Goal: Transaction & Acquisition: Purchase product/service

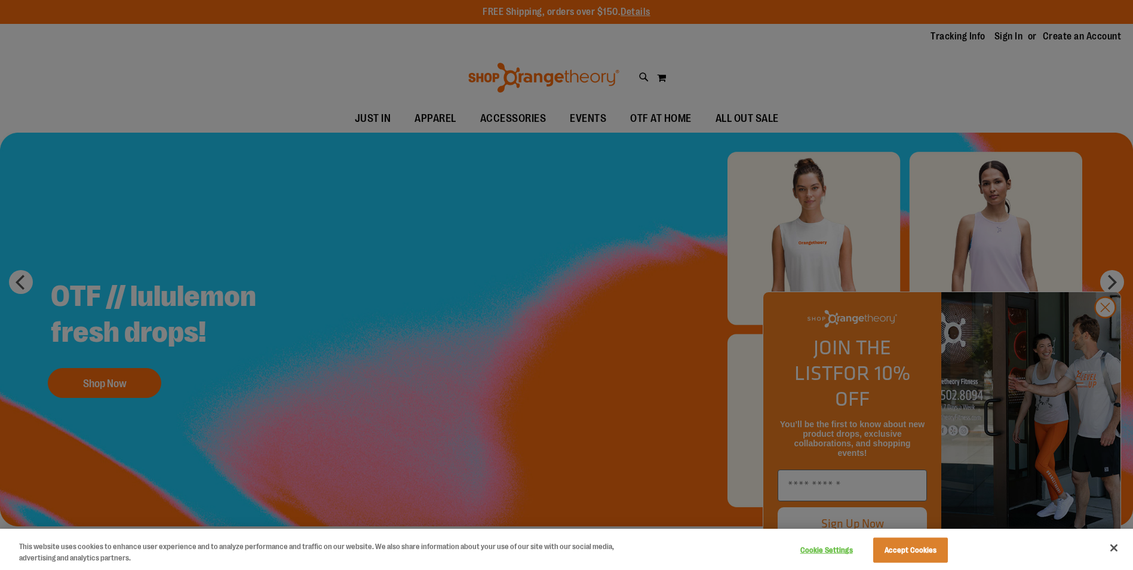
click at [620, 202] on div at bounding box center [566, 285] width 1133 height 570
click at [929, 556] on button "Accept Cookies" at bounding box center [910, 549] width 75 height 25
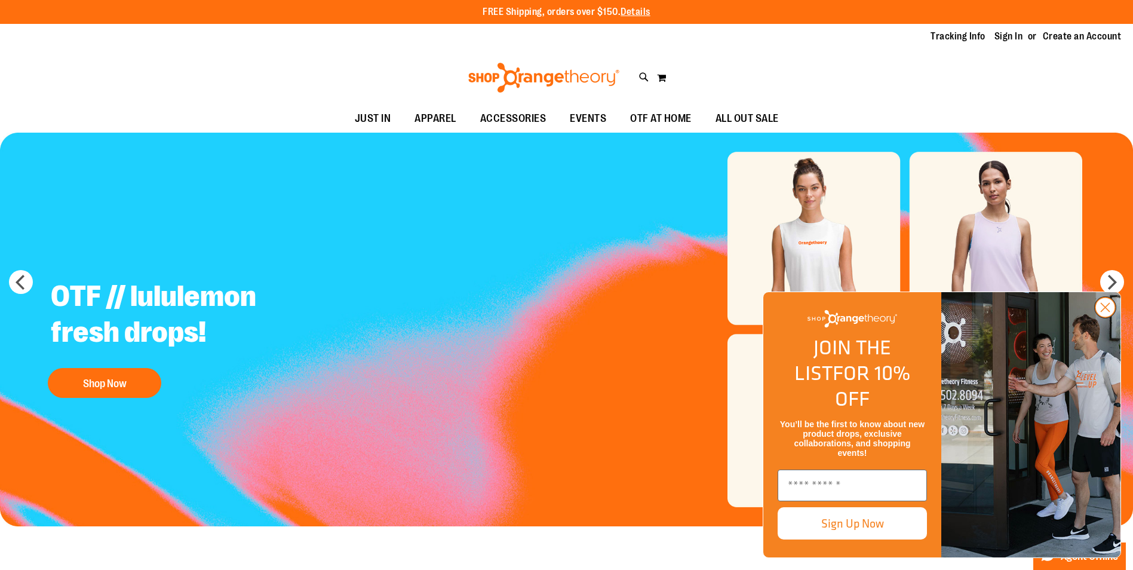
click at [1105, 312] on icon "Close dialog" at bounding box center [1105, 307] width 8 height 8
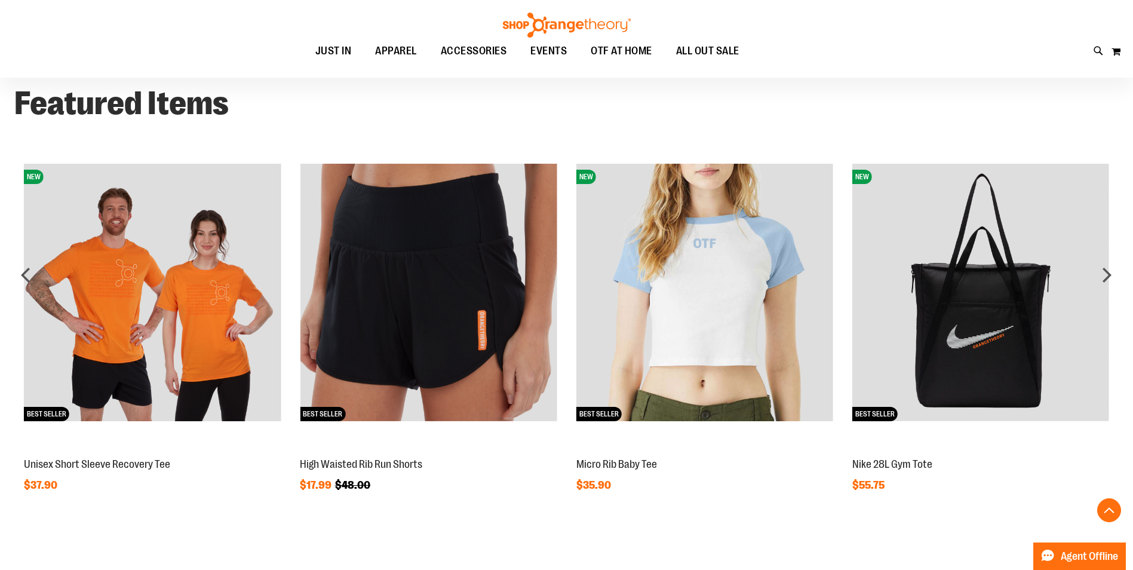
scroll to position [1015, 0]
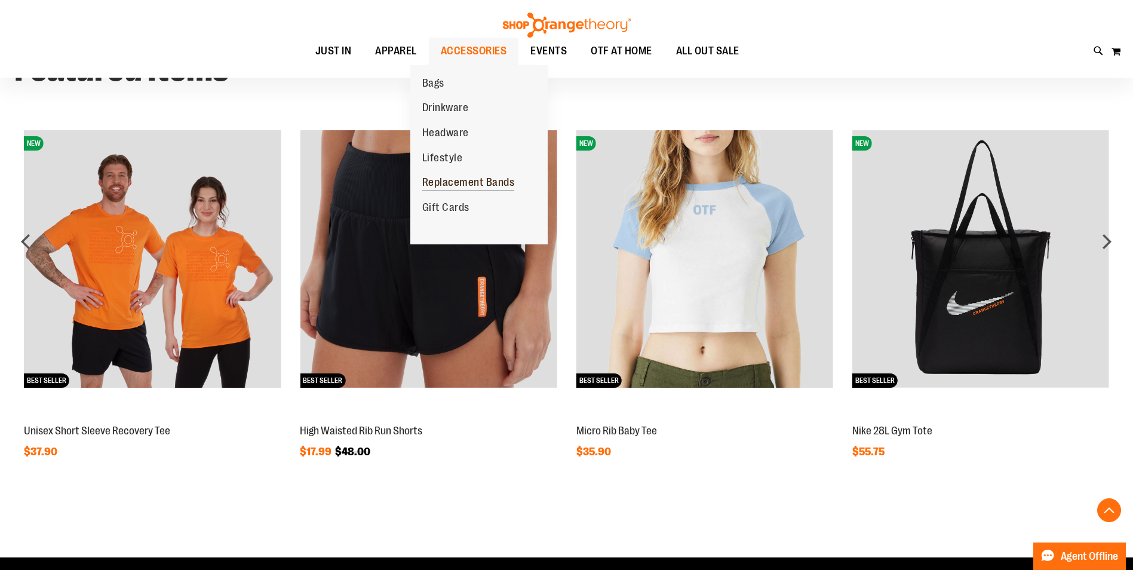
click at [465, 183] on span "Replacement Bands" at bounding box center [468, 183] width 93 height 15
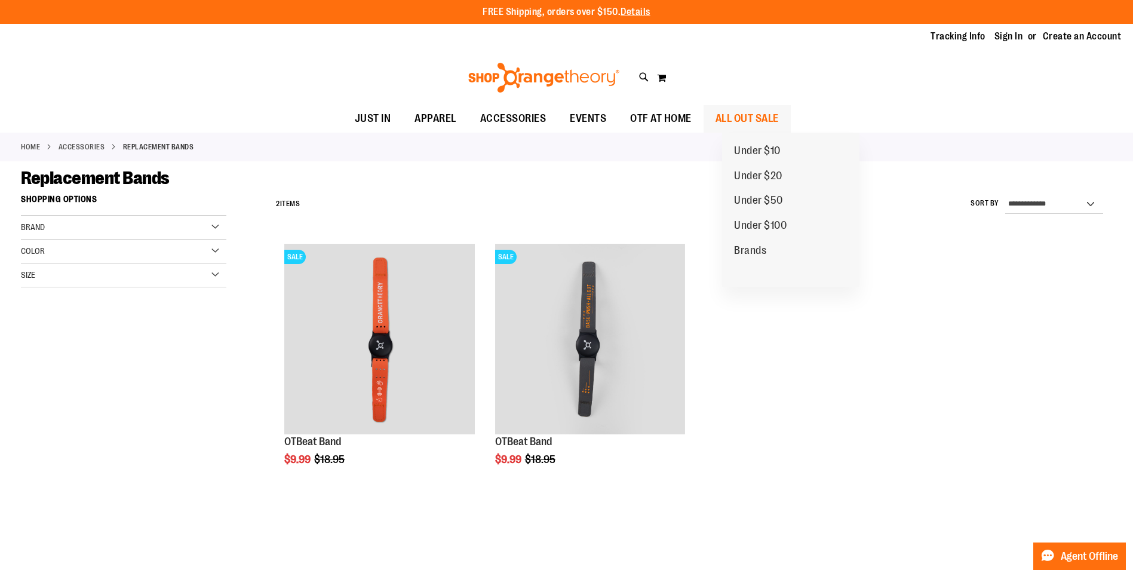
click at [755, 113] on span "ALL OUT SALE" at bounding box center [746, 118] width 63 height 27
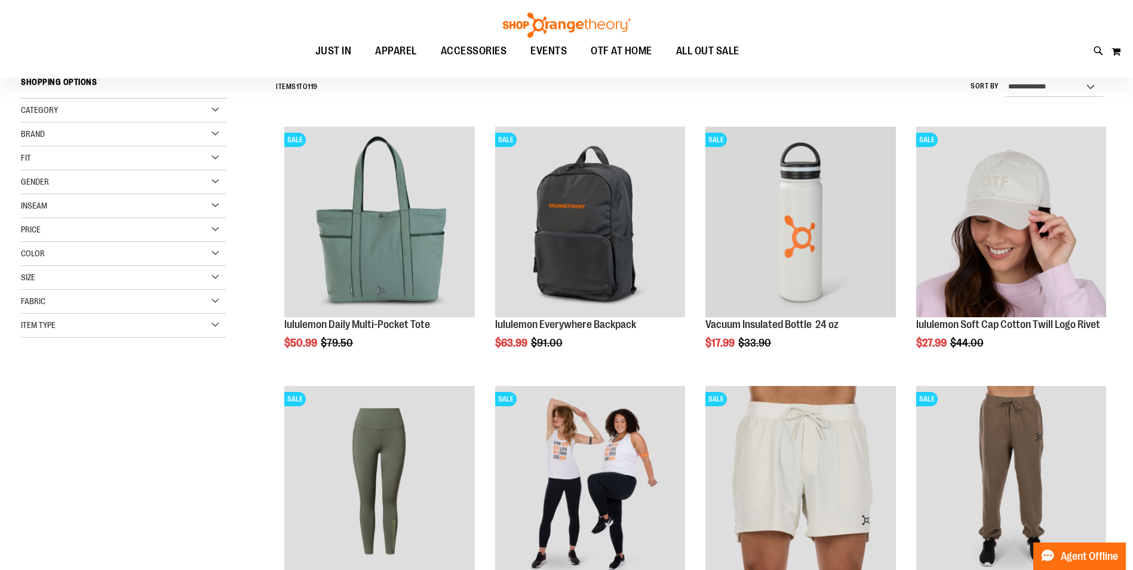
scroll to position [59, 0]
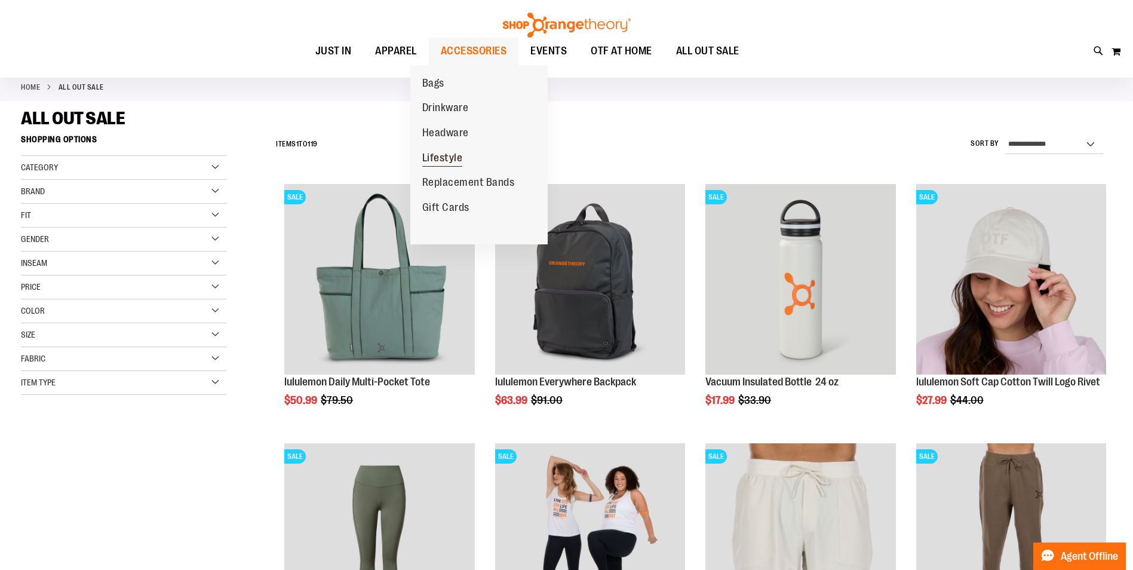
click at [455, 157] on span "Lifestyle" at bounding box center [442, 159] width 41 height 15
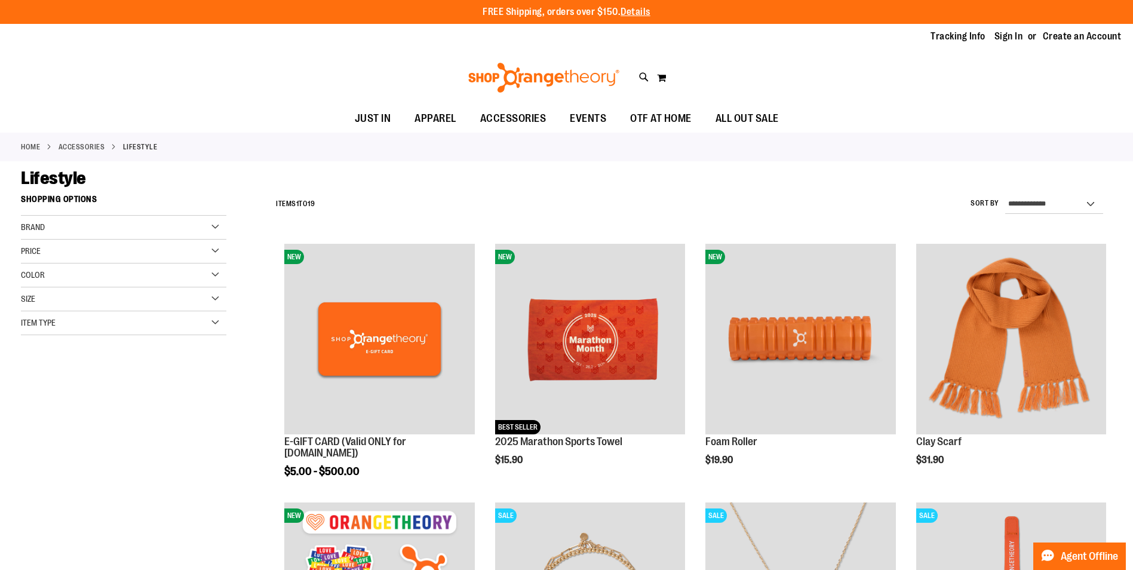
click at [565, 75] on img at bounding box center [543, 78] width 155 height 30
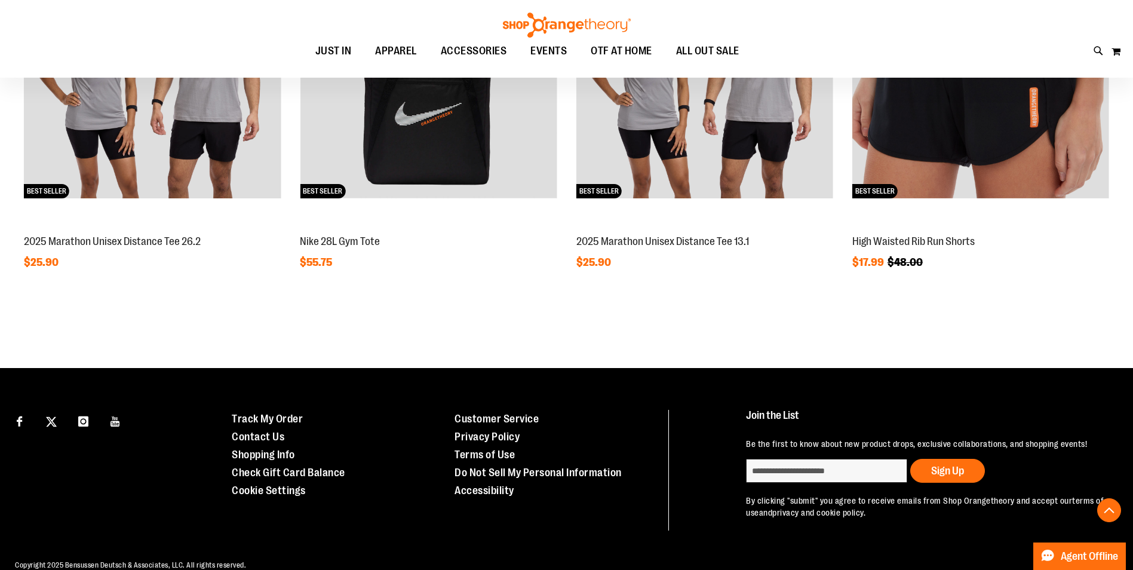
scroll to position [1075, 0]
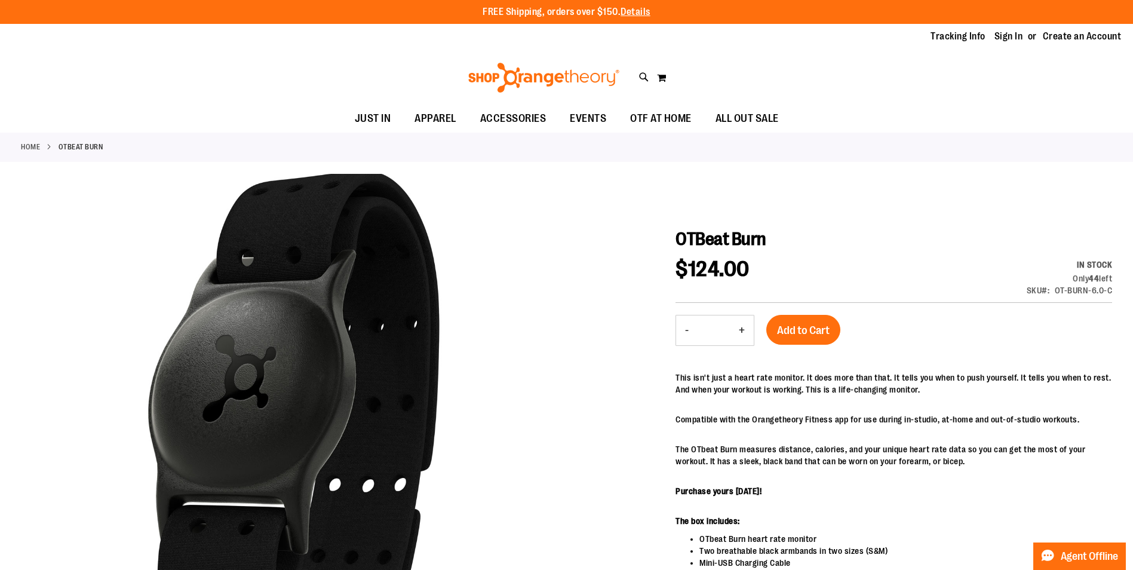
click at [87, 147] on strong "OTBeat Burn" at bounding box center [81, 146] width 45 height 11
click at [26, 147] on link "Home" at bounding box center [30, 146] width 19 height 11
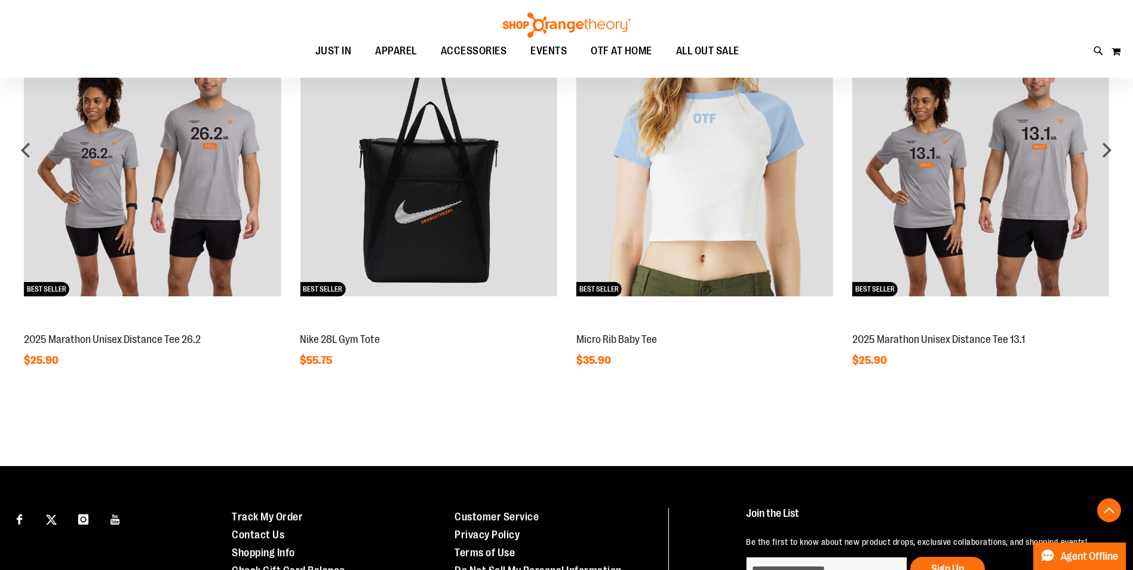
scroll to position [1105, 0]
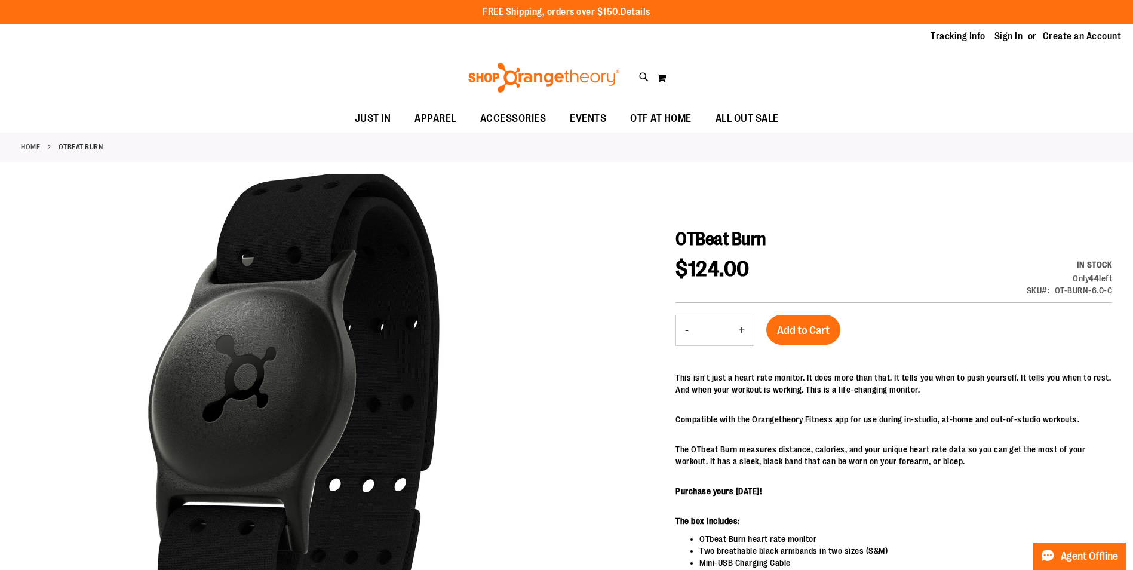
click at [672, 236] on div at bounding box center [566, 462] width 1091 height 577
click at [690, 242] on span "OTBeat Burn" at bounding box center [720, 239] width 91 height 20
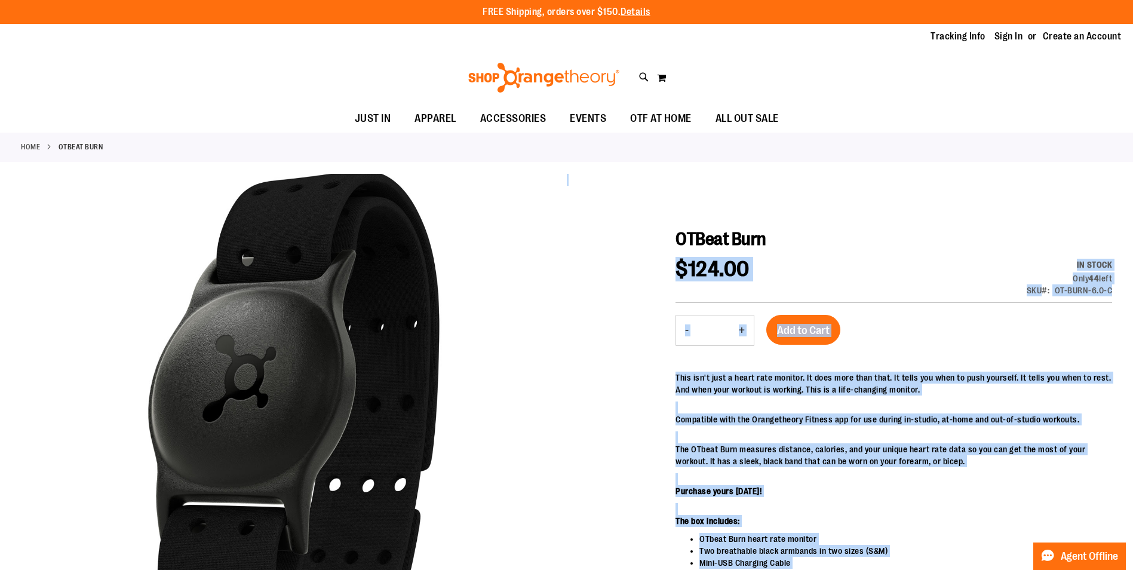
drag, startPoint x: 674, startPoint y: 239, endPoint x: 808, endPoint y: 232, distance: 133.9
drag, startPoint x: 808, startPoint y: 232, endPoint x: 807, endPoint y: 241, distance: 9.0
click at [807, 241] on h1 "OTBeat Burn" at bounding box center [893, 238] width 436 height 21
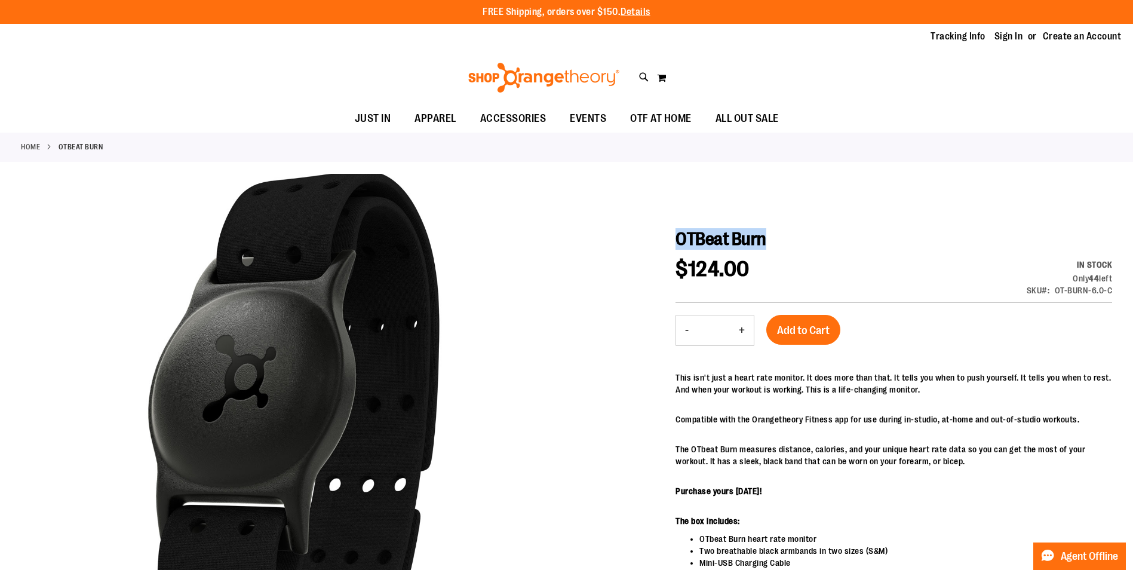
drag, startPoint x: 788, startPoint y: 238, endPoint x: 676, endPoint y: 242, distance: 112.3
click at [676, 242] on h1 "OTBeat Burn" at bounding box center [893, 238] width 436 height 21
copy span "OTBeat Burn"
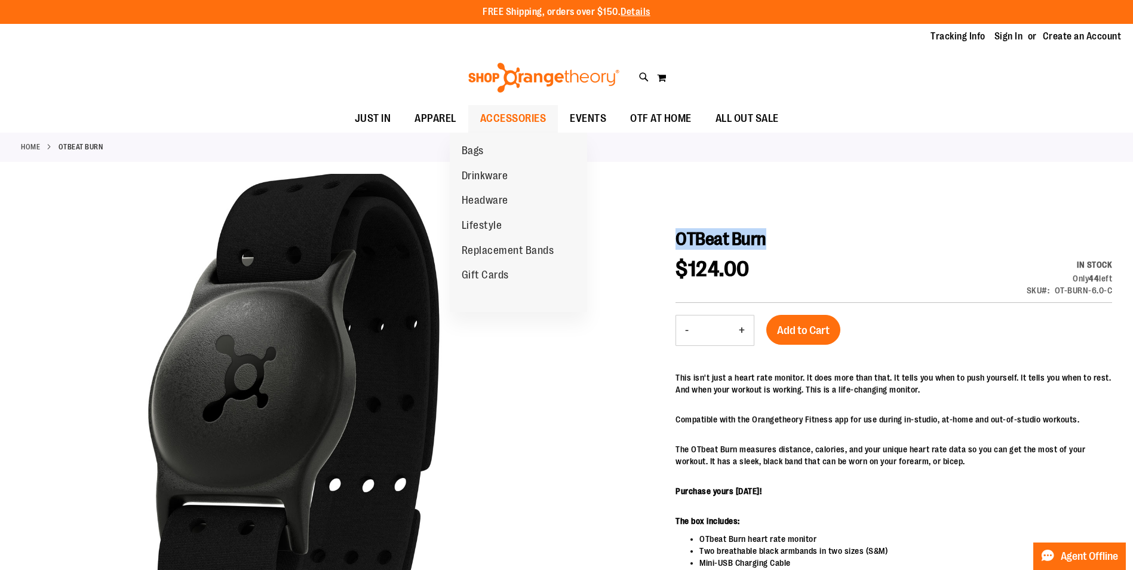
click at [480, 118] on span "ACCESSORIES" at bounding box center [513, 118] width 66 height 27
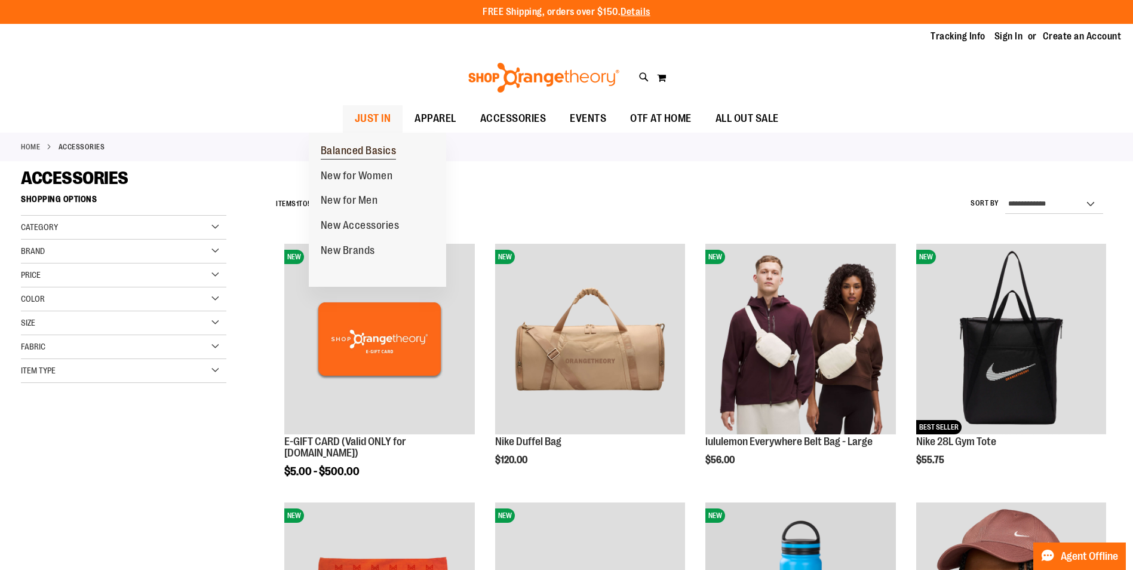
click at [387, 150] on span "Balanced Basics" at bounding box center [359, 151] width 76 height 15
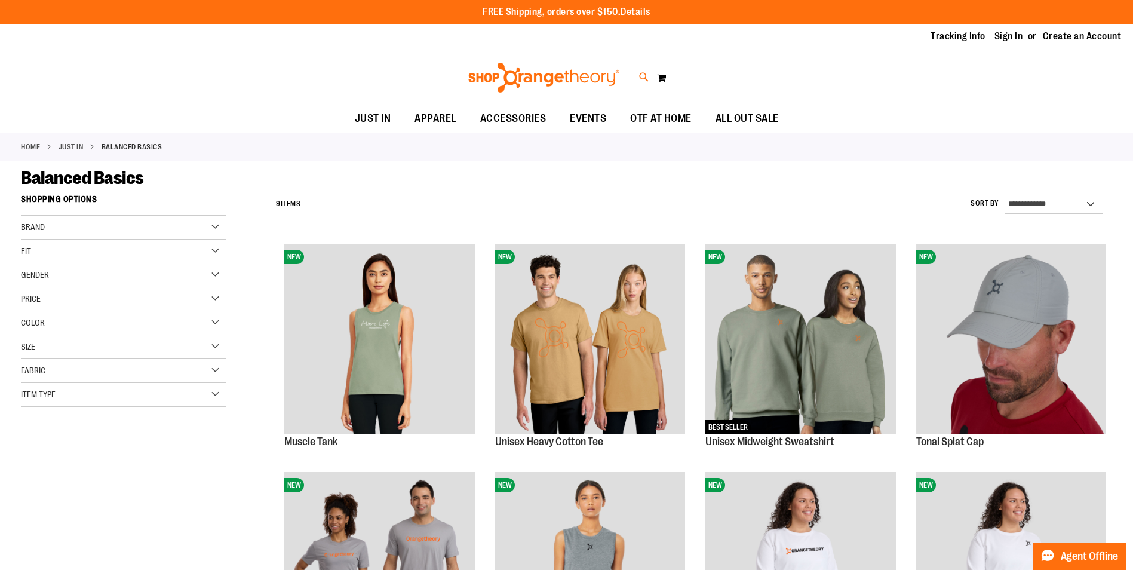
click at [642, 76] on icon at bounding box center [644, 77] width 10 height 14
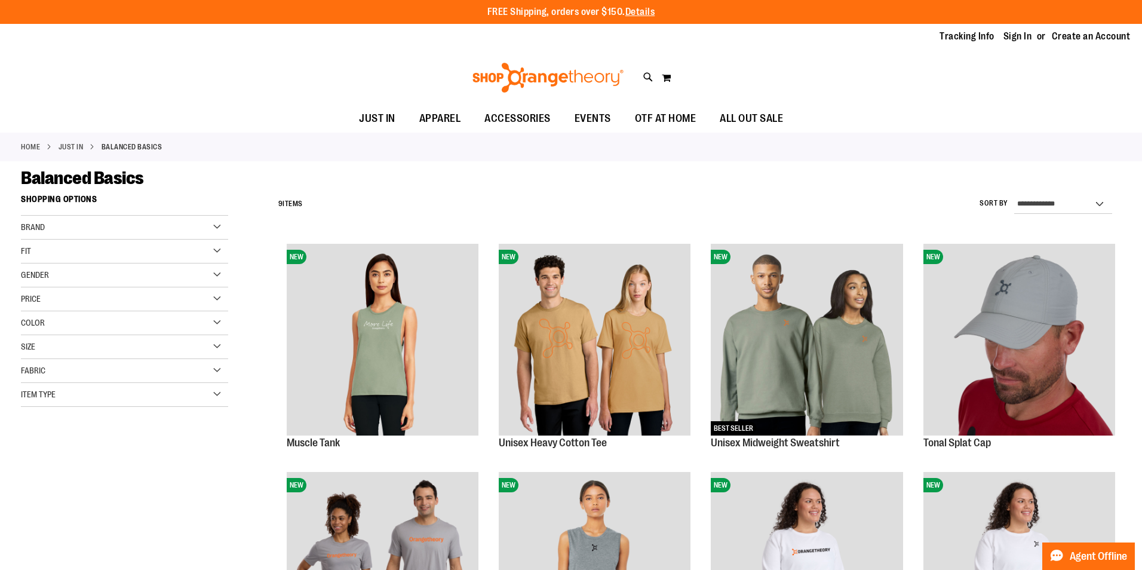
paste input "**********"
click at [1007, 73] on button "submit" at bounding box center [1003, 69] width 36 height 36
type input "**********"
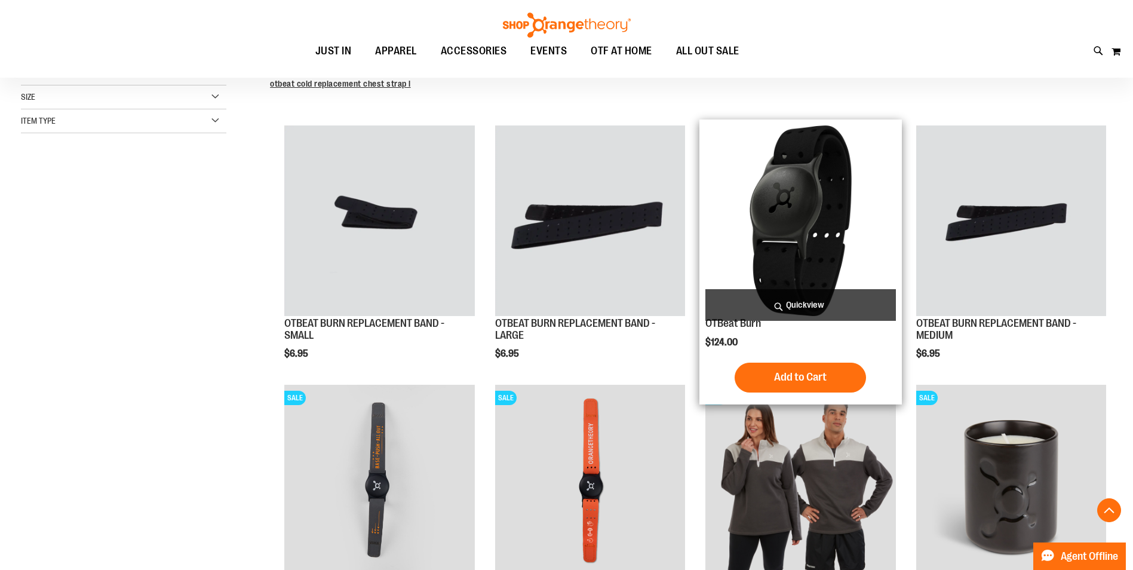
scroll to position [300, 0]
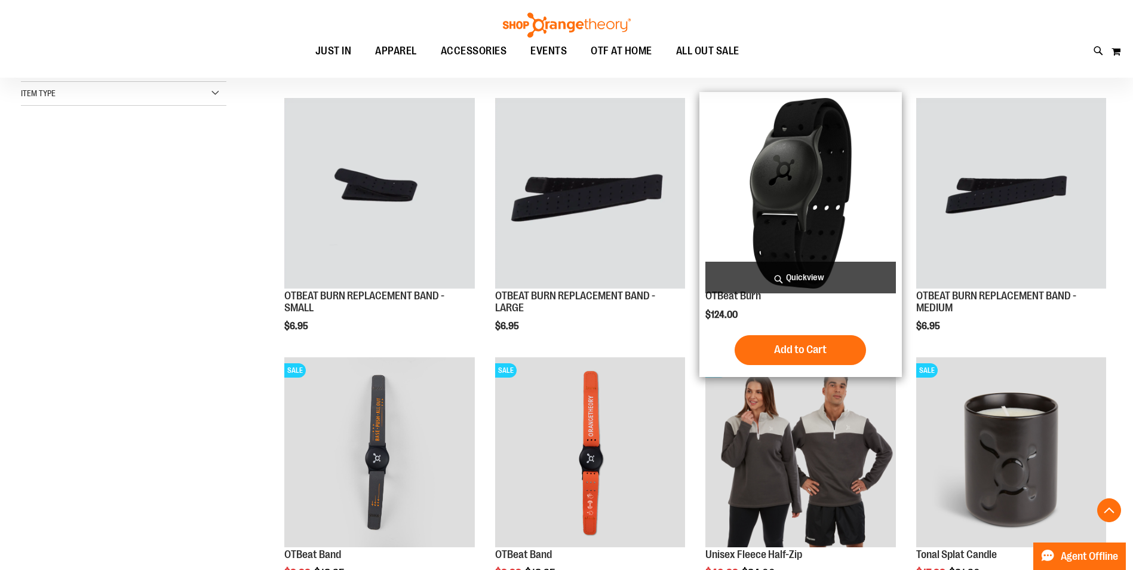
click at [792, 162] on img "product" at bounding box center [800, 193] width 190 height 190
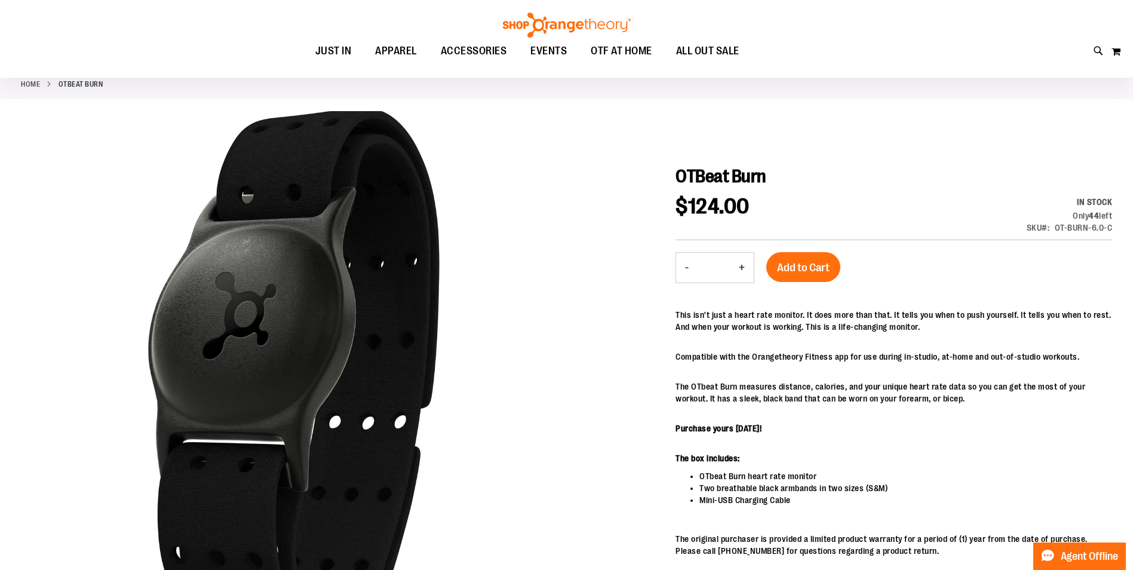
scroll to position [59, 0]
